Goal: Task Accomplishment & Management: Contribute content

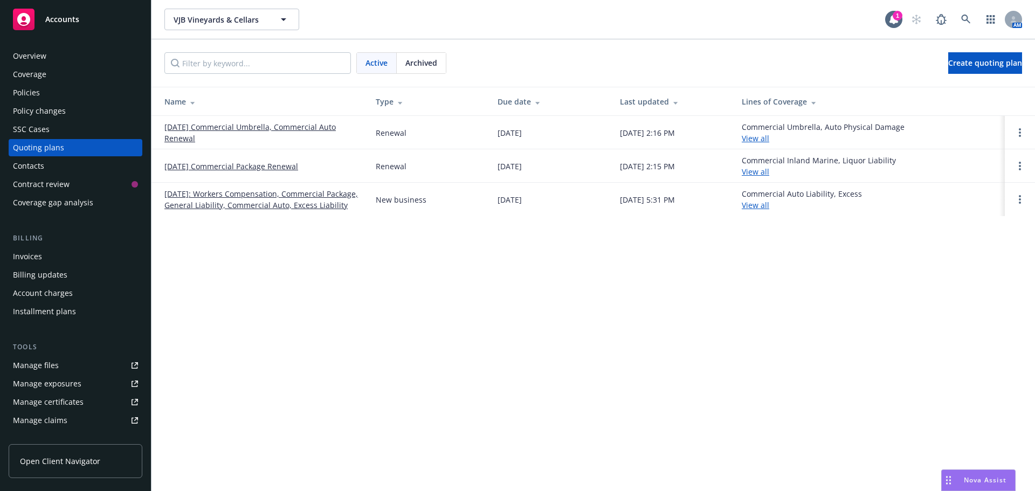
click at [44, 99] on div "Policies" at bounding box center [75, 92] width 125 height 17
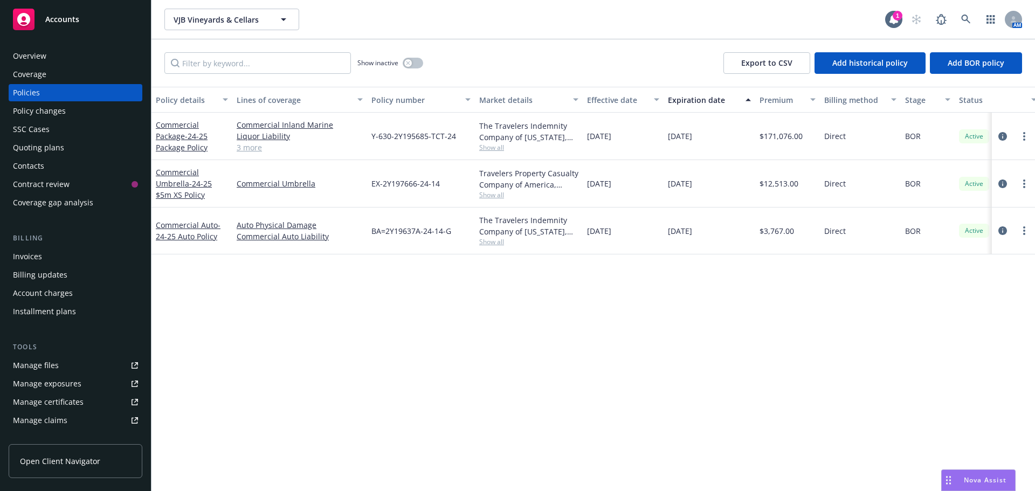
click at [77, 17] on span "Accounts" at bounding box center [62, 19] width 34 height 9
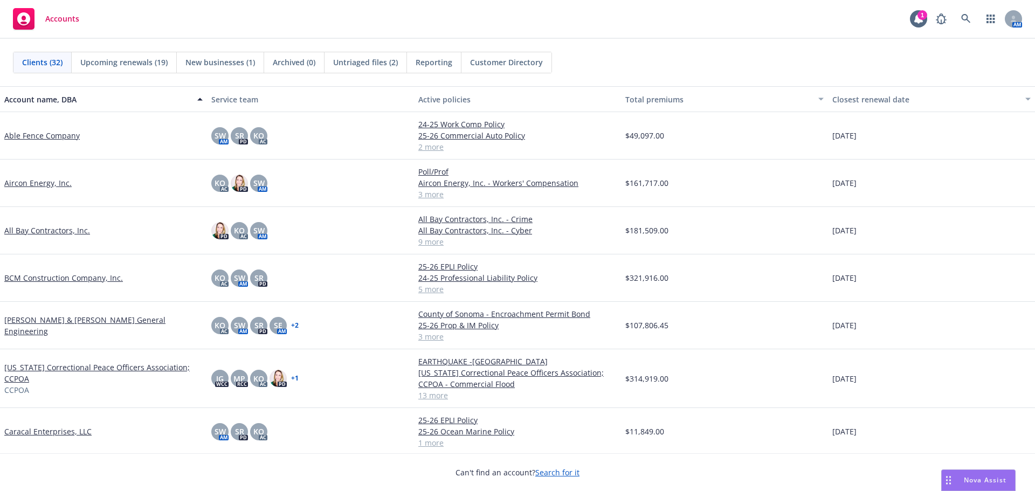
scroll to position [108, 0]
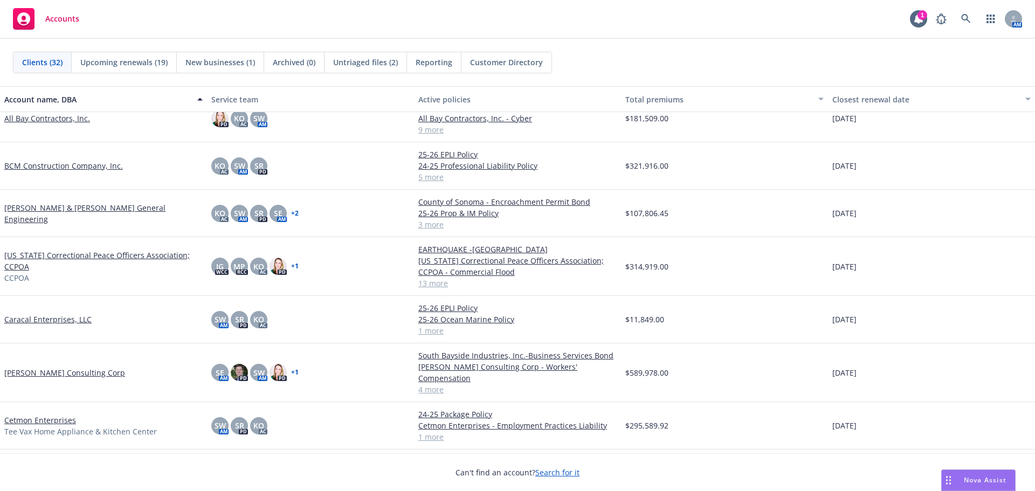
click at [46, 415] on link "Cetmon Enterprises" at bounding box center [40, 420] width 72 height 11
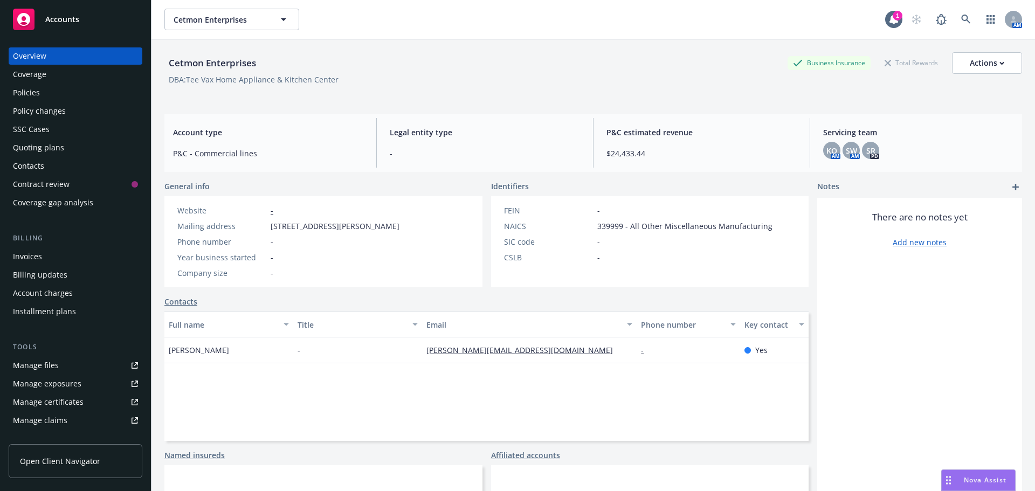
click at [38, 148] on div "Quoting plans" at bounding box center [38, 147] width 51 height 17
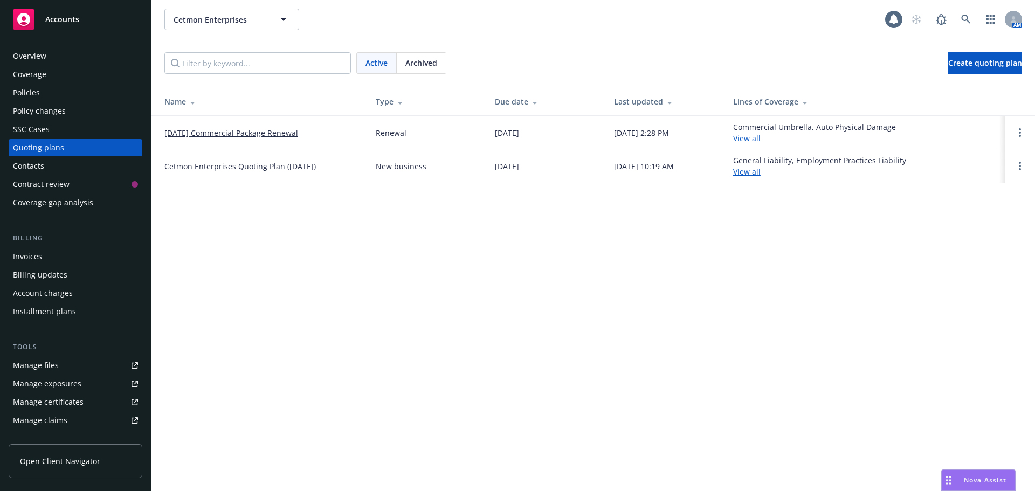
click at [217, 133] on link "08/15/25 Commercial Package Renewal" at bounding box center [231, 132] width 134 height 11
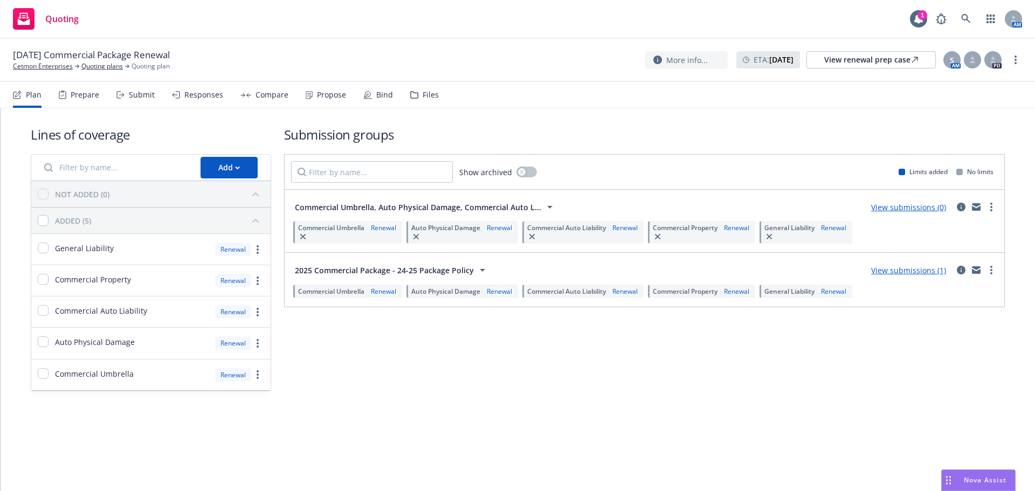
click at [431, 94] on div "Files" at bounding box center [431, 95] width 16 height 9
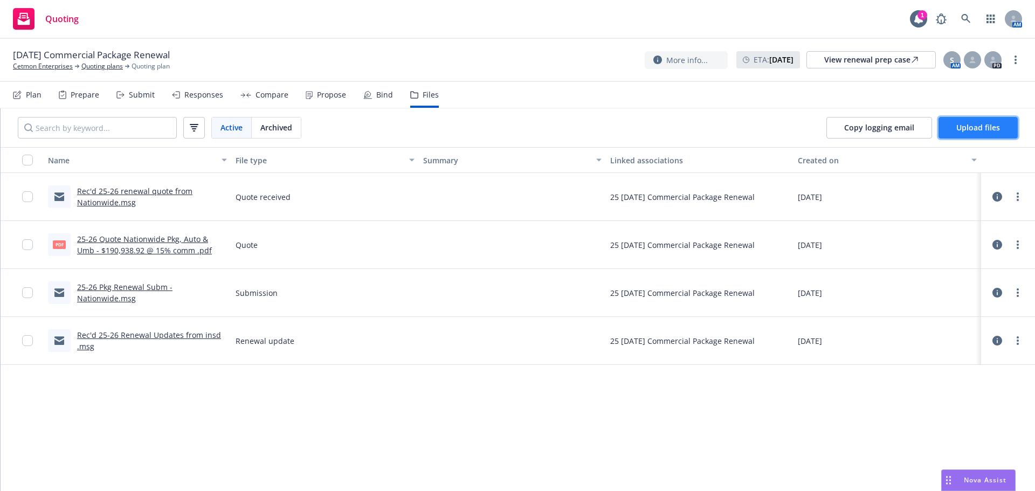
click at [988, 131] on span "Upload files" at bounding box center [978, 127] width 44 height 10
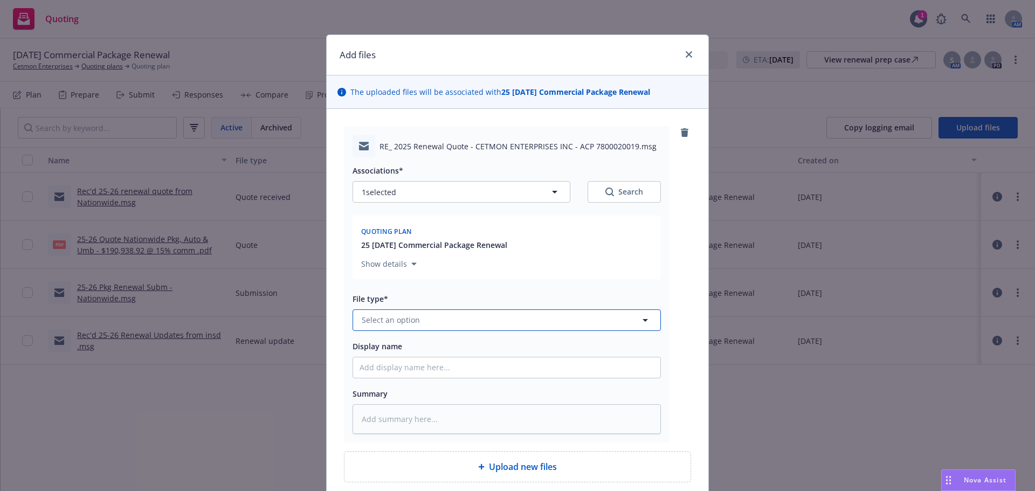
click at [441, 318] on button "Select an option" at bounding box center [507, 320] width 308 height 22
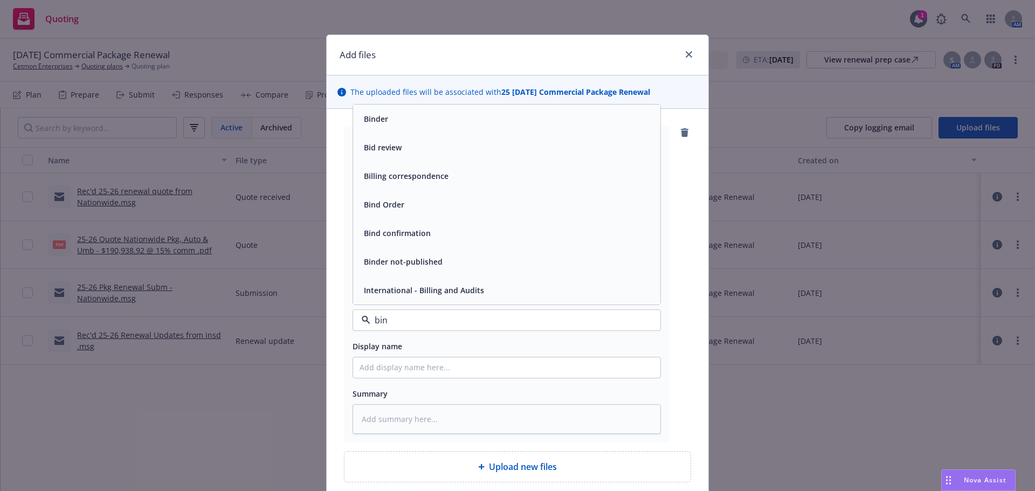
type input "bind"
click at [418, 246] on div "Bind Order" at bounding box center [506, 233] width 307 height 29
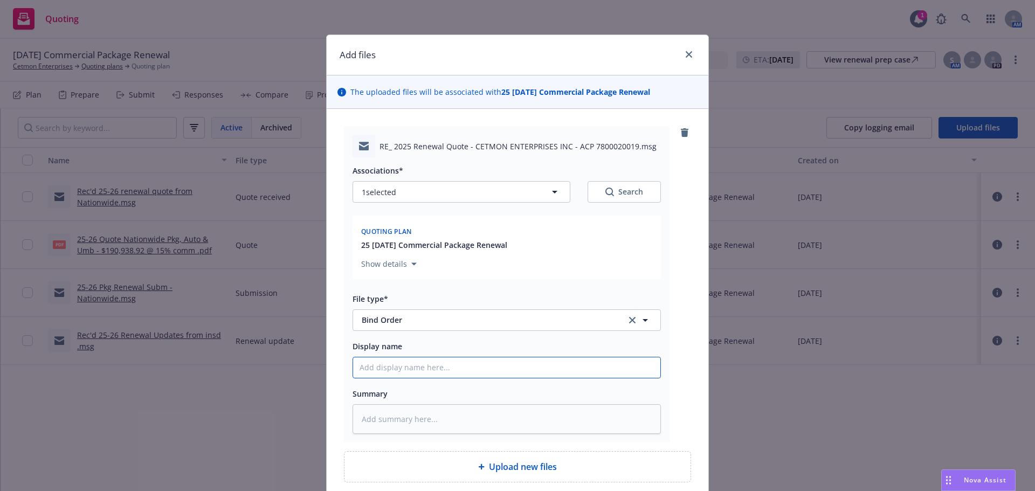
click at [368, 367] on input "Display name" at bounding box center [506, 367] width 307 height 20
type textarea "x"
type input "2"
type textarea "x"
type input "25"
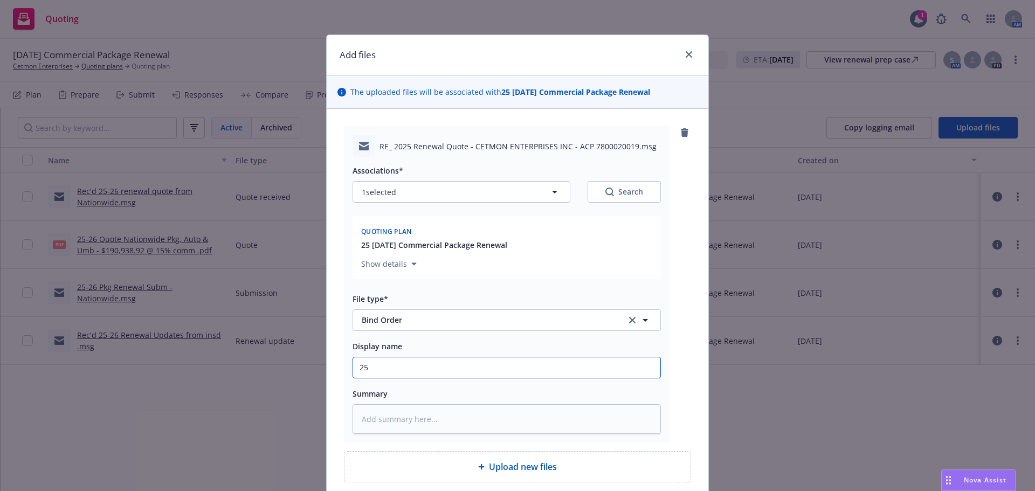
type textarea "x"
type input "25-"
type textarea "x"
type input "25-0"
type textarea "x"
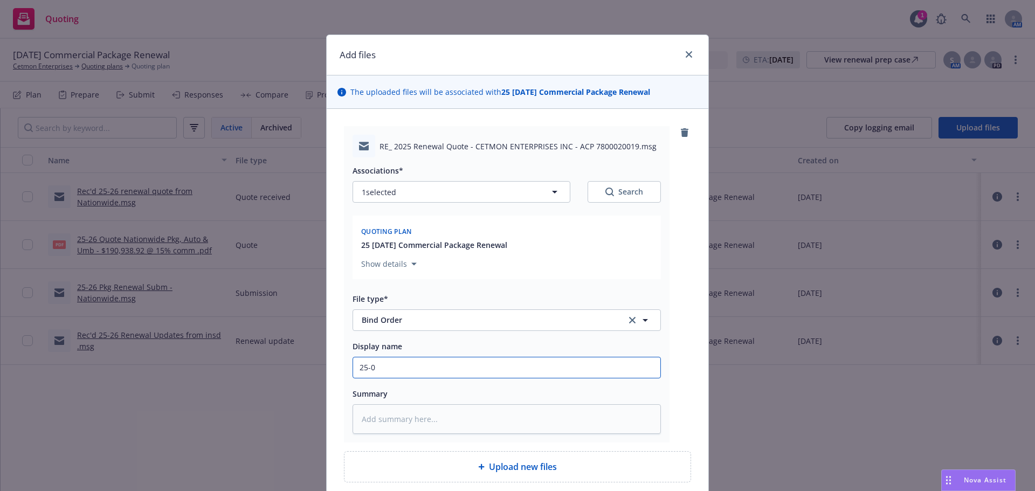
type input "25-02"
type textarea "x"
type input "25-026"
type textarea "x"
type input "25-026"
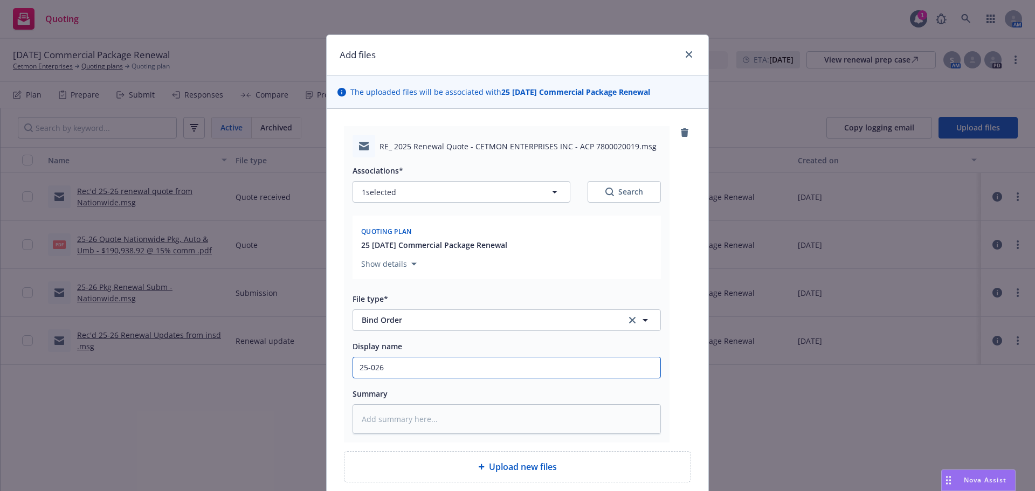
type textarea "x"
type input "25-026 B"
type textarea "x"
type input "25-026 Bi"
type textarea "x"
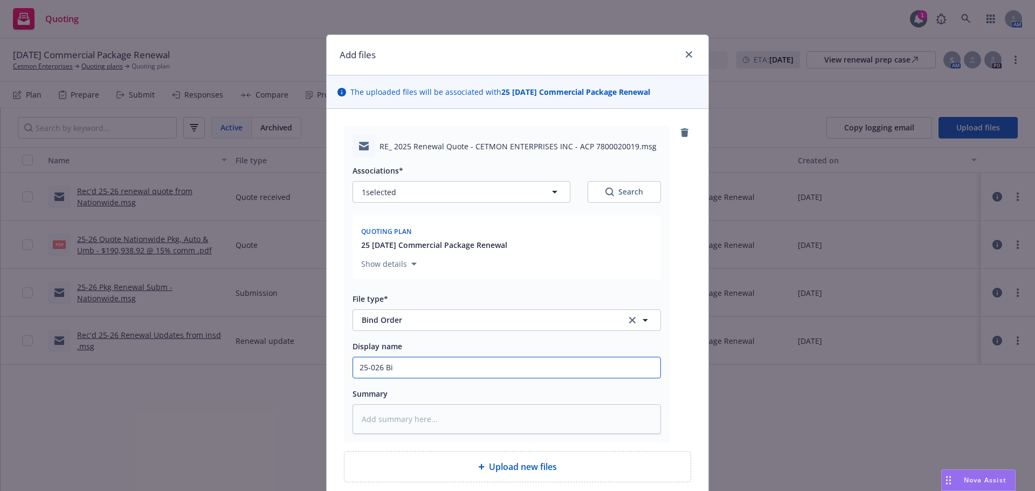
type input "25-026 Bin"
type textarea "x"
type input "25-026 Bi"
type textarea "x"
type input "25-026 B"
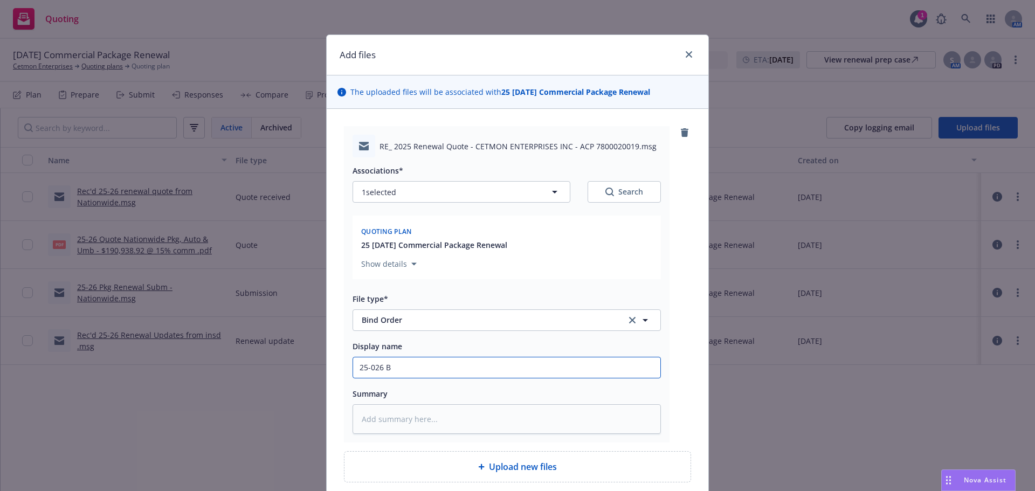
type textarea "x"
type input "25-026"
type textarea "x"
type input "25-026"
type textarea "x"
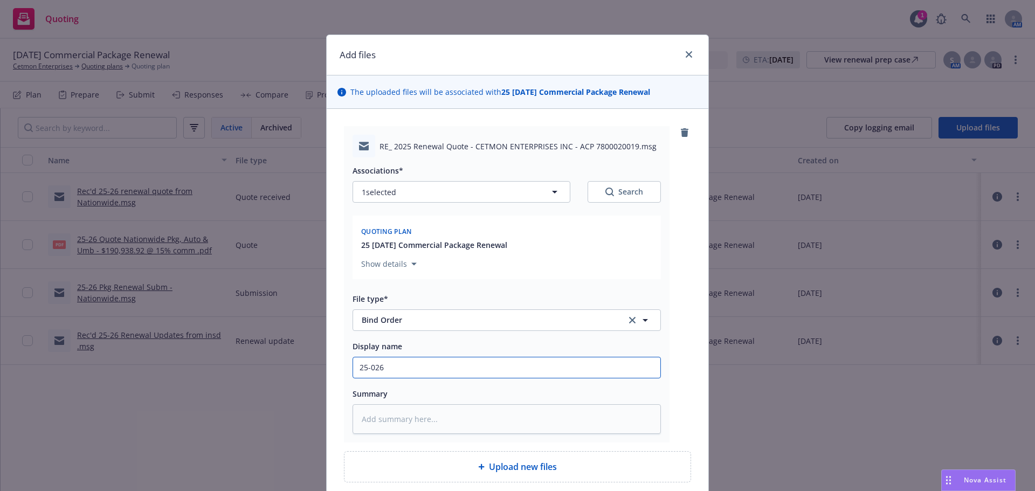
type input "25-02"
type textarea "x"
type input "25-0"
type textarea "x"
type input "25-"
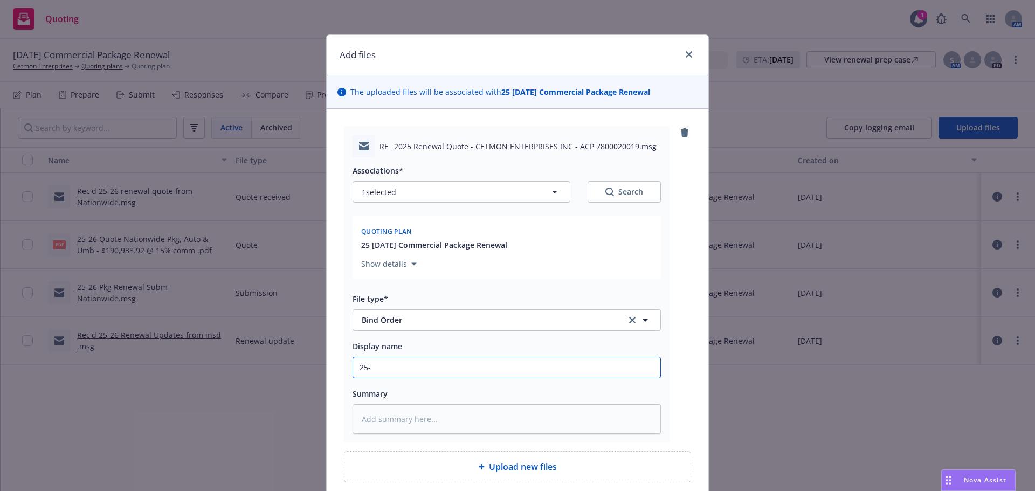
type textarea "x"
type input "25-2"
type textarea "x"
type input "25-26"
type textarea "x"
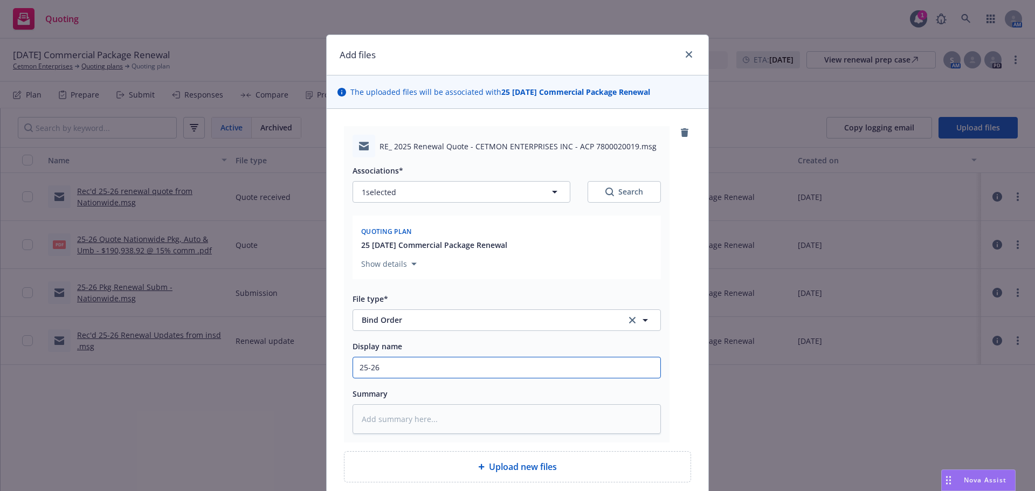
type input "25-26"
type textarea "x"
type input "25-26 B"
type textarea "x"
type input "25-26 Bi"
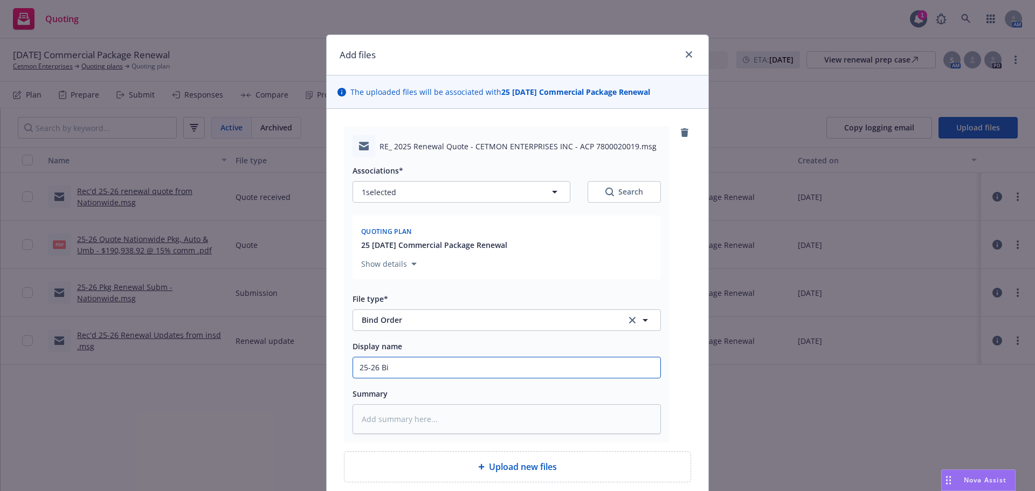
type textarea "x"
type input "25-26 Bin"
type textarea "x"
type input "25-26 Bind"
type textarea "x"
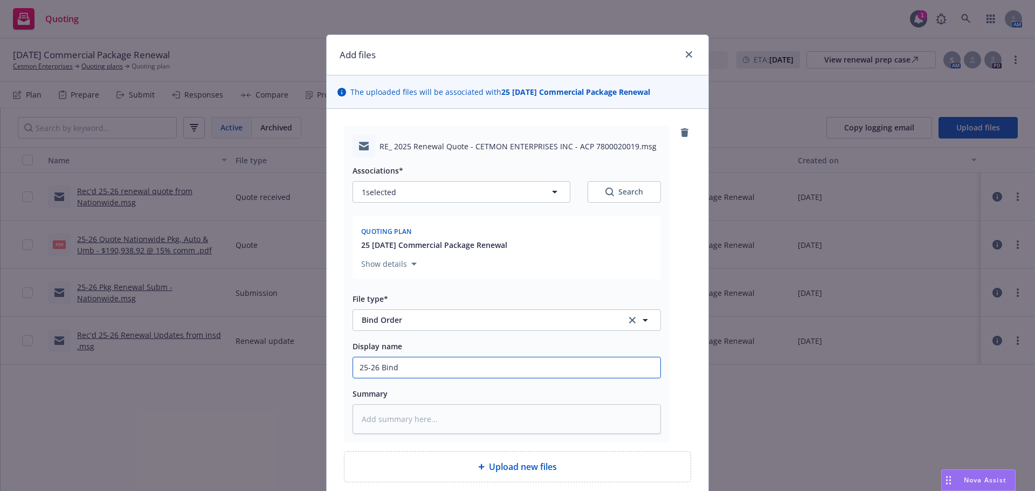
type input "25-26 Bind"
type textarea "x"
type input "25-26 Bind R"
type textarea "x"
type input "25-26 Bind Re"
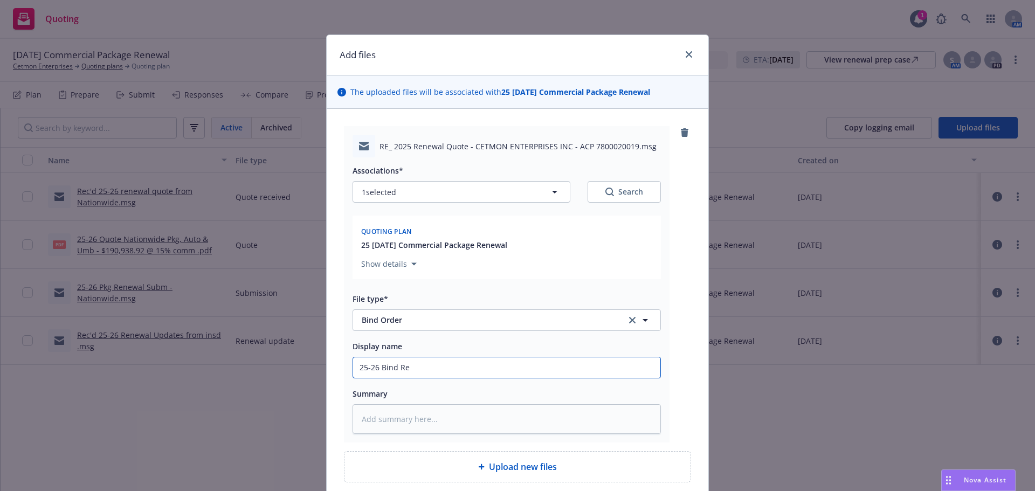
type textarea "x"
type input "25-26 Bind Req"
type textarea "x"
type input "25-26 Bind Requ"
type textarea "x"
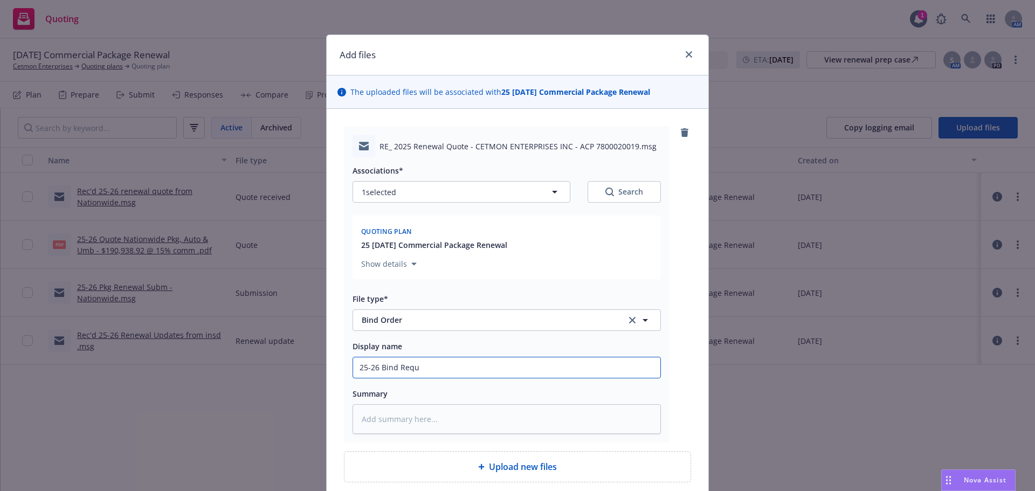
type input "25-26 Bind Reque"
type textarea "x"
type input "25-26 Bind Reques"
type textarea "x"
type input "25-26 Bind Request"
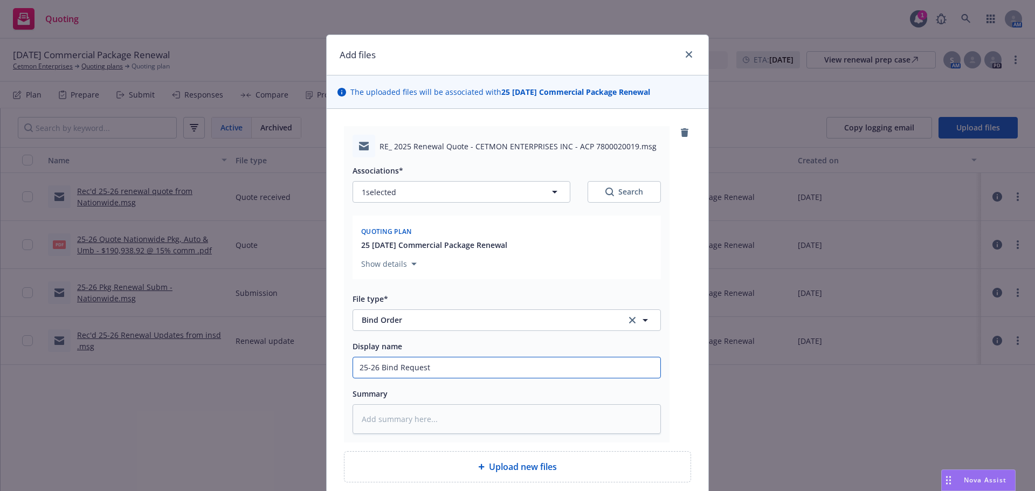
type textarea "x"
type input "25-26 Bind Request"
type textarea "x"
type input "25-26 Bind Request -"
type textarea "x"
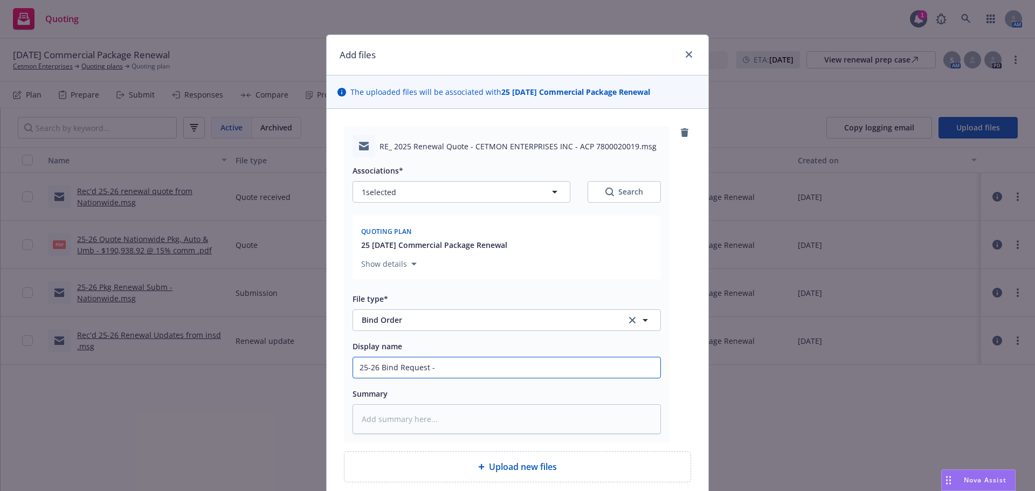
type input "25-26 Bind Request -"
type textarea "x"
type input "25-26 Bind Request - N"
type textarea "x"
type input "25-26 Bind Request - Na"
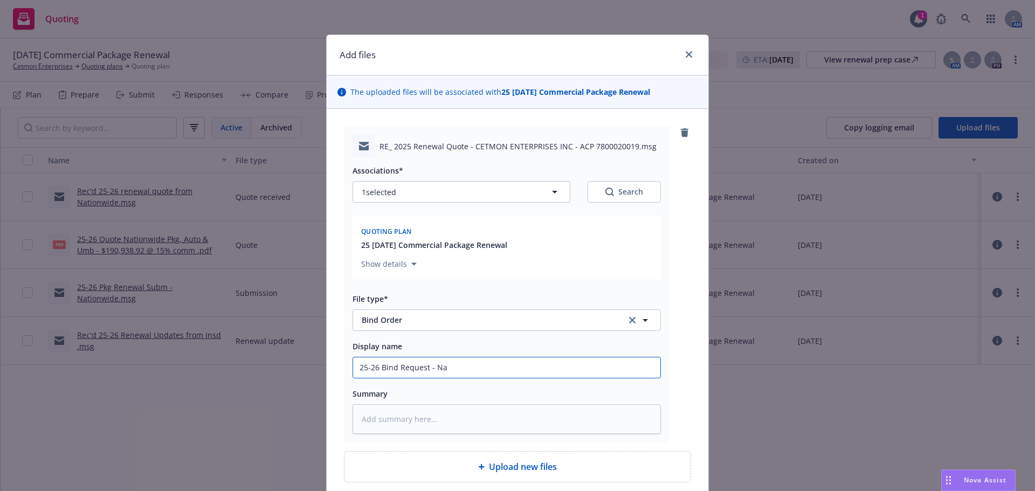
type textarea "x"
type input "25-26 Bind Request - Nat"
type textarea "x"
type input "25-26 Bind Request - Nati"
type textarea "x"
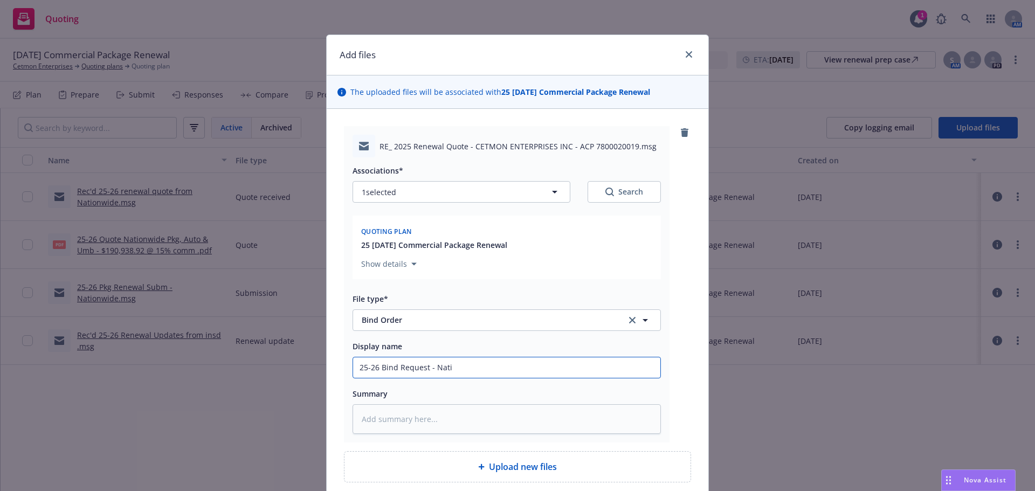
type input "25-26 Bind Request - Natio"
type textarea "x"
type input "25-26 Bind Request - Nation"
type textarea "x"
type input "25-26 Bind Request - Nationw"
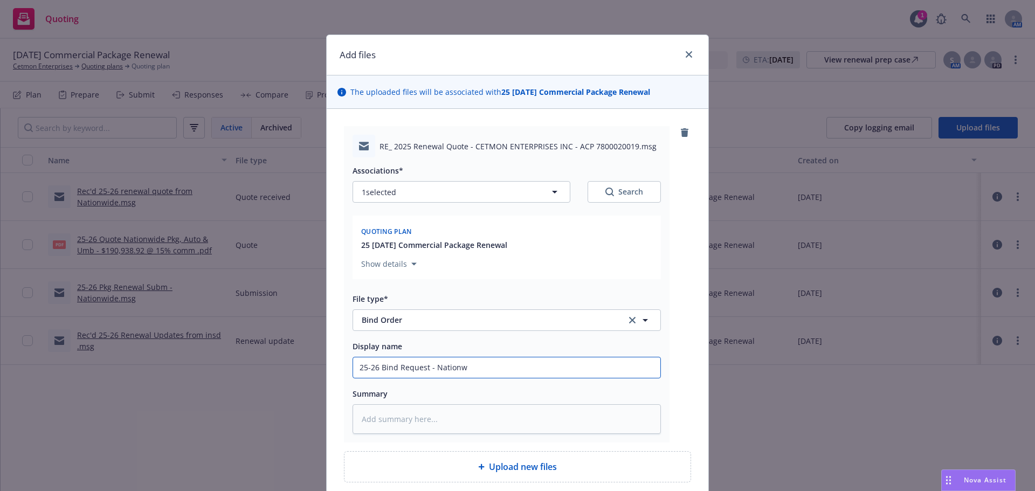
type textarea "x"
type input "25-26 Bind Request - Nationwd"
type textarea "x"
type input "25-26 Bind Request - Nationwdi"
type textarea "x"
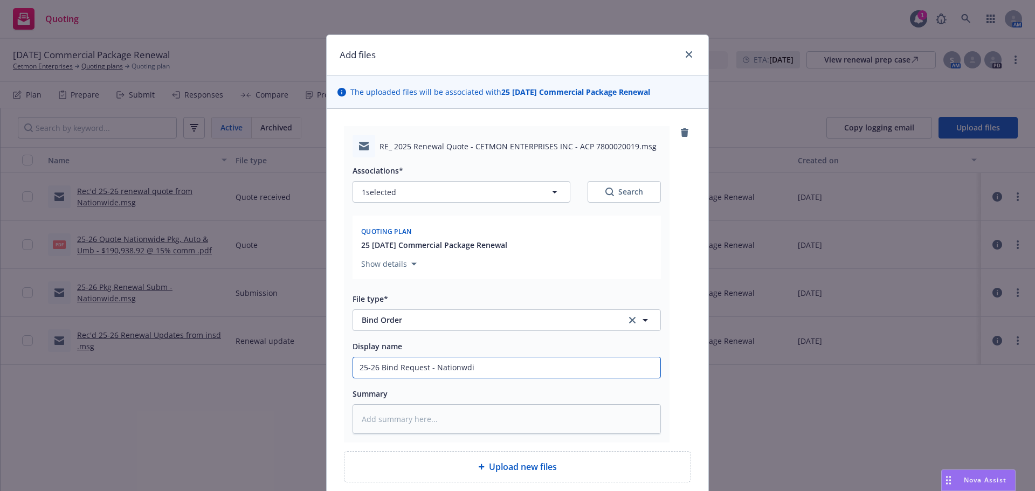
type input "25-26 Bind Request - Nationwdie"
type textarea "x"
type input "25-26 Bind Request - Nationwdi"
type textarea "x"
type input "25-26 Bind Request - Nationwd"
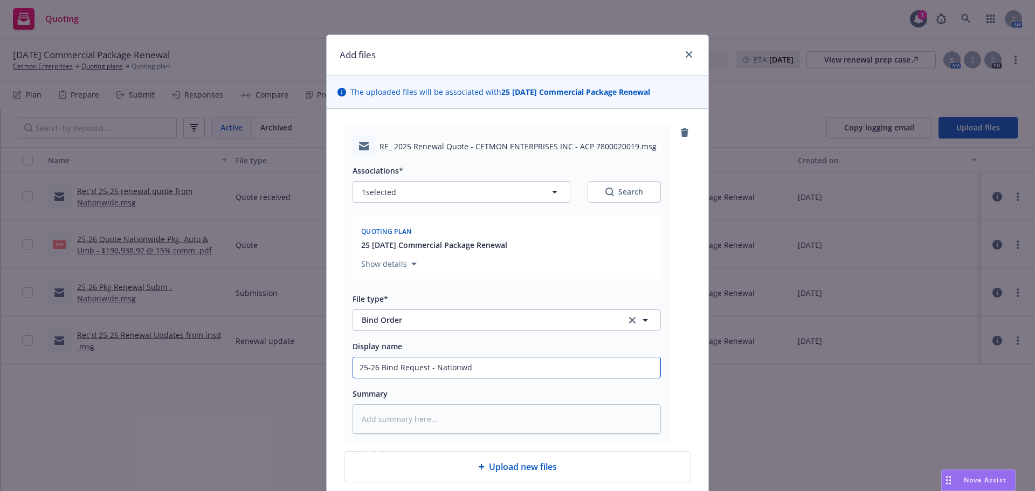
type textarea "x"
type input "25-26 Bind Request - Nationw"
type textarea "x"
type input "25-26 Bind Request - Nationwid"
type textarea "x"
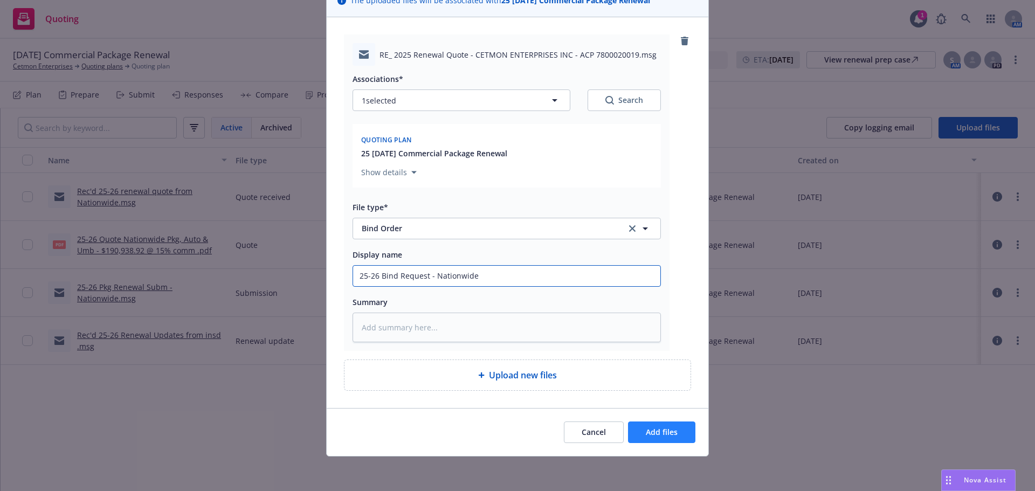
type input "25-26 Bind Request - Nationwide"
click at [651, 437] on button "Add files" at bounding box center [661, 433] width 67 height 22
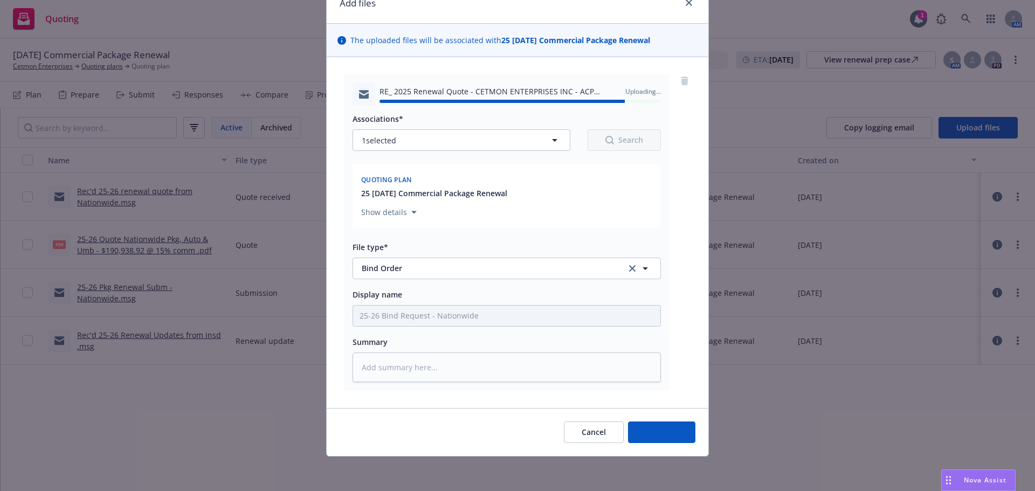
type textarea "x"
